Goal: Information Seeking & Learning: Learn about a topic

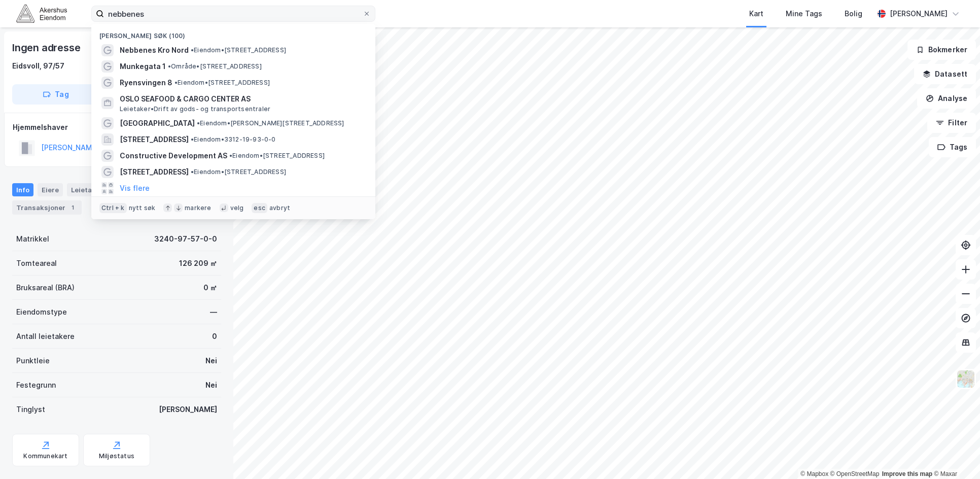
drag, startPoint x: 157, startPoint y: 11, endPoint x: 95, endPoint y: 18, distance: 62.8
click at [95, 18] on label "nebbenes" at bounding box center [233, 14] width 284 height 16
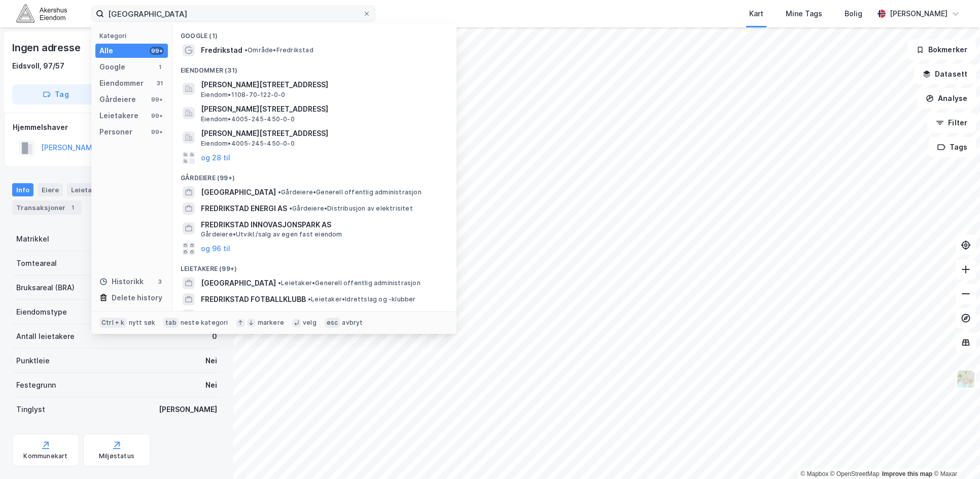
type input "[GEOGRAPHIC_DATA]"
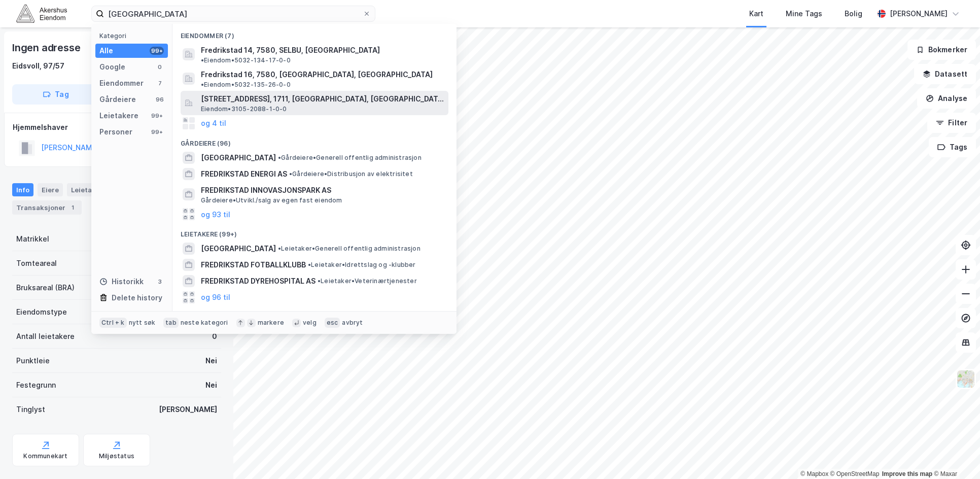
click at [274, 93] on span "[STREET_ADDRESS], 1711, [GEOGRAPHIC_DATA], [GEOGRAPHIC_DATA]" at bounding box center [323, 99] width 244 height 12
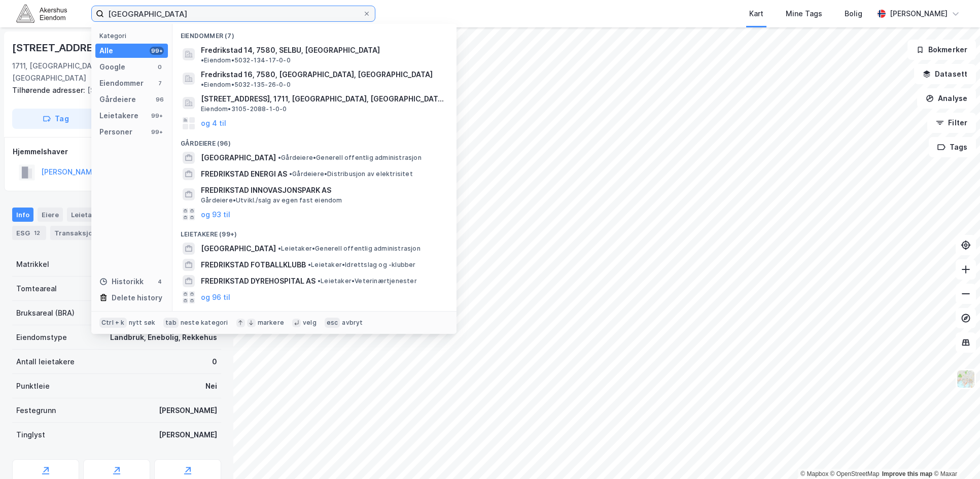
click at [152, 13] on input "[GEOGRAPHIC_DATA]" at bounding box center [233, 13] width 259 height 15
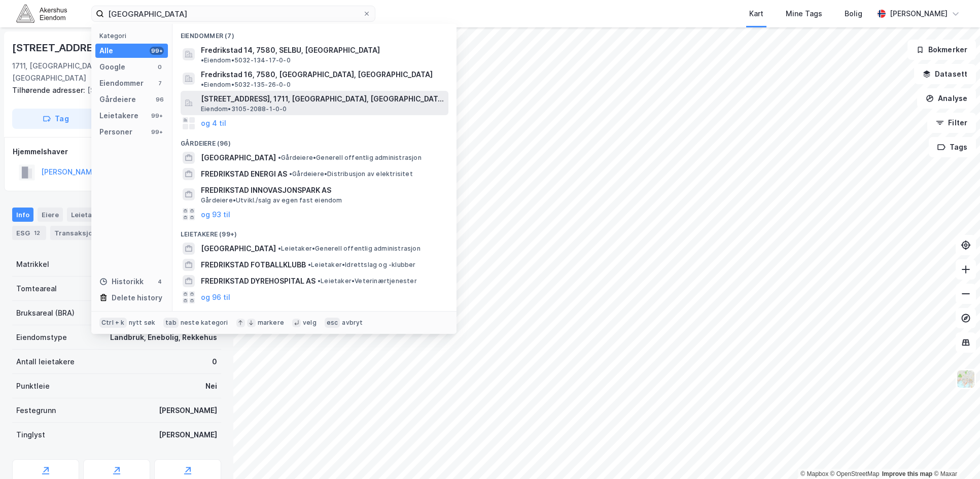
click at [293, 93] on span "[STREET_ADDRESS], 1711, [GEOGRAPHIC_DATA], [GEOGRAPHIC_DATA]" at bounding box center [323, 99] width 244 height 12
